Goal: Find contact information: Find contact information

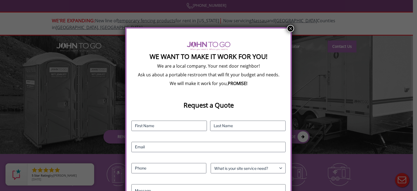
click at [288, 29] on button "×" at bounding box center [290, 28] width 7 height 7
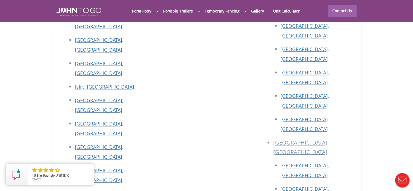
scroll to position [2398, 0]
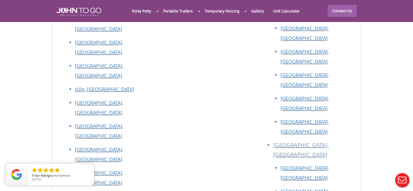
click at [271, 75] on div at bounding box center [206, 95] width 413 height 191
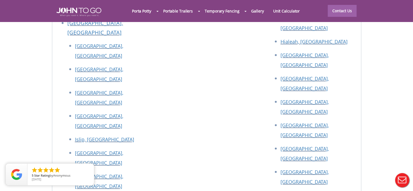
scroll to position [2343, 0]
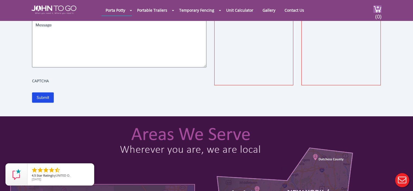
scroll to position [21, 0]
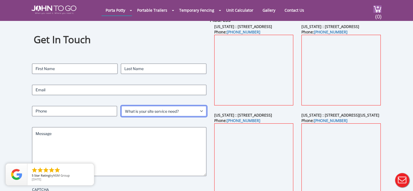
click at [203, 112] on select "What is your site service need? Consumer Construction - Commercial Construction…" at bounding box center [163, 111] width 85 height 10
